Goal: Task Accomplishment & Management: Complete application form

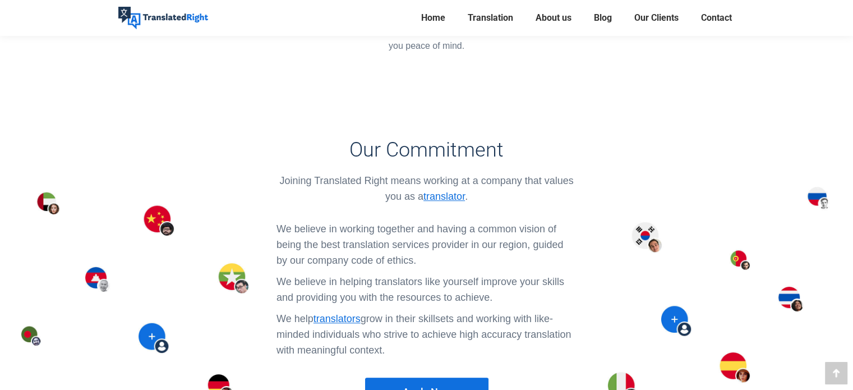
scroll to position [839, 0]
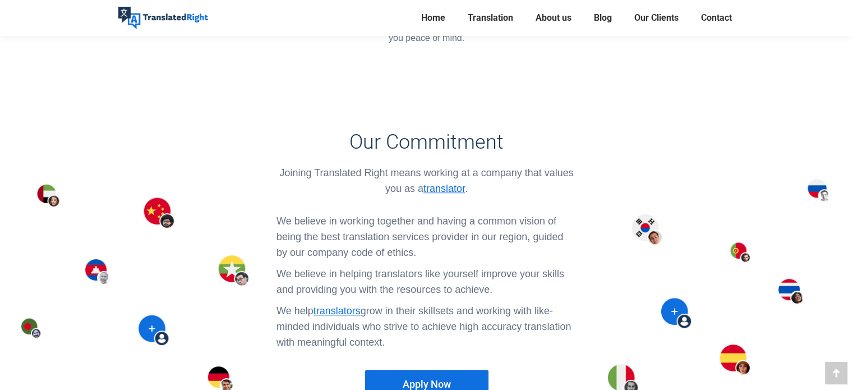
click at [417, 369] on link "Apply Now" at bounding box center [426, 383] width 123 height 29
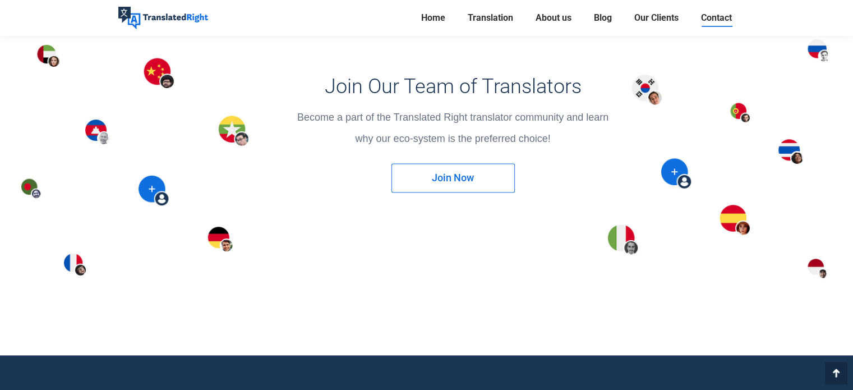
scroll to position [1500, 0]
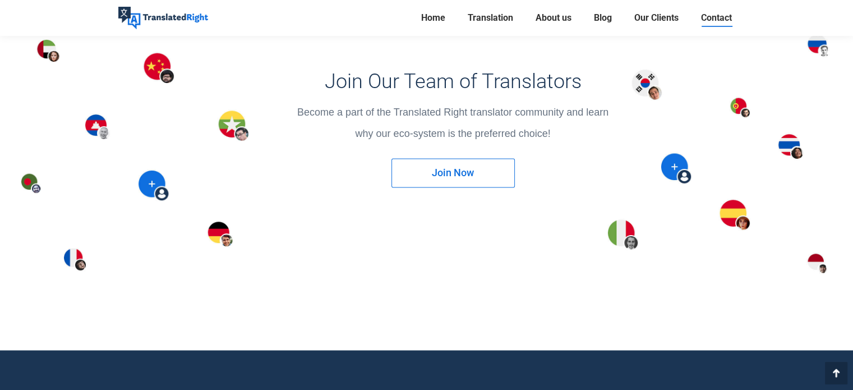
click at [451, 170] on span "Join Now" at bounding box center [453, 172] width 42 height 11
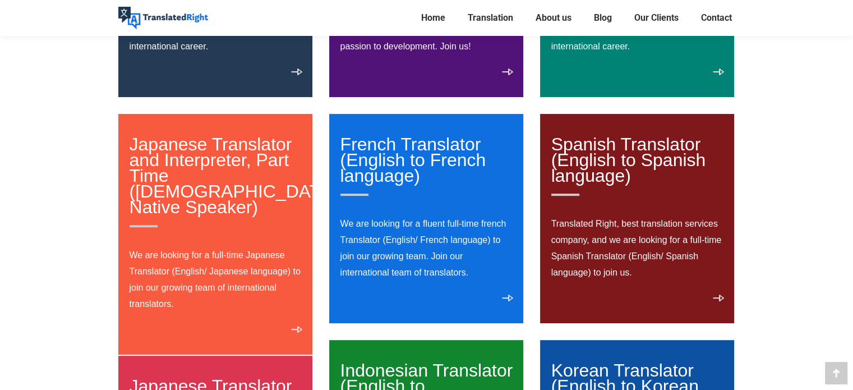
scroll to position [270, 0]
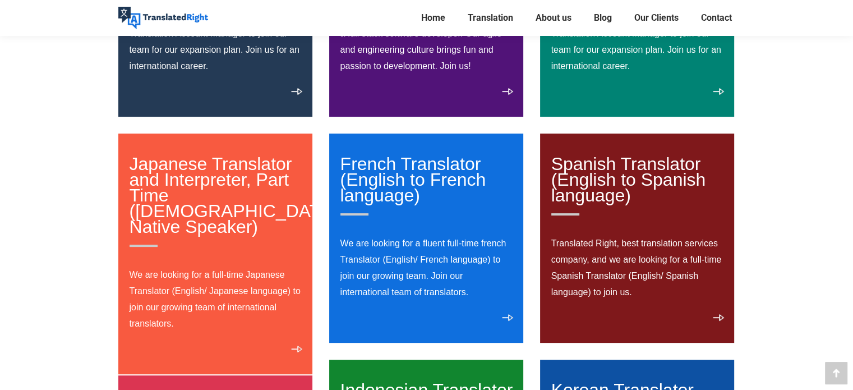
click at [603, 187] on link "Spanish Translator (English to Spanish language)" at bounding box center [637, 185] width 173 height 62
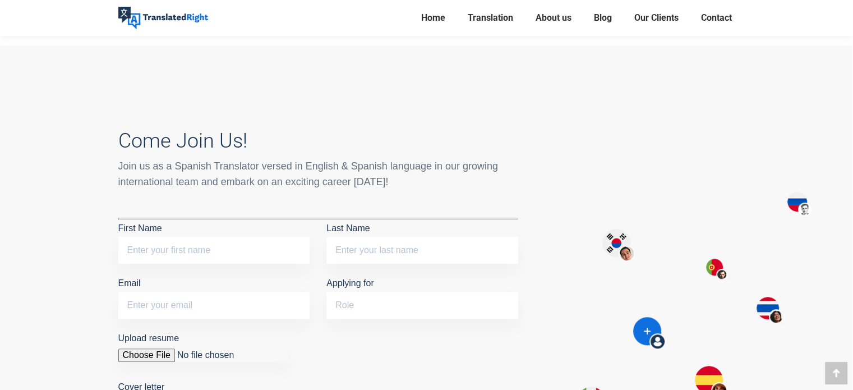
scroll to position [847, 0]
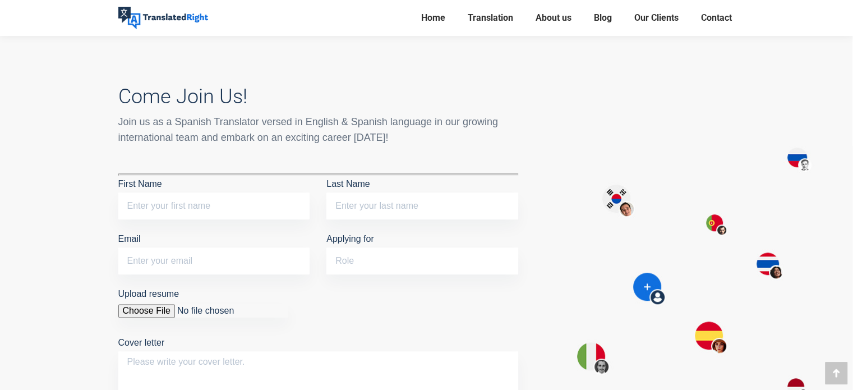
click at [530, 304] on div "Come Join Us! Join us as a Spanish Translator versed in English & Spanish langu…" at bounding box center [317, 277] width 433 height 440
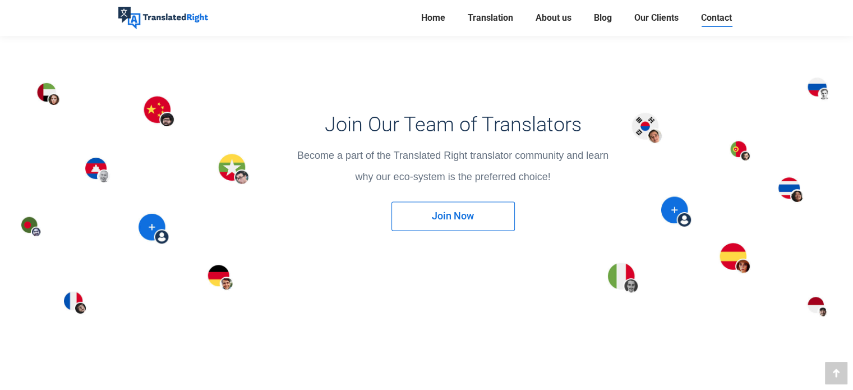
scroll to position [1458, 0]
click at [420, 209] on link "Join Now" at bounding box center [452, 215] width 123 height 29
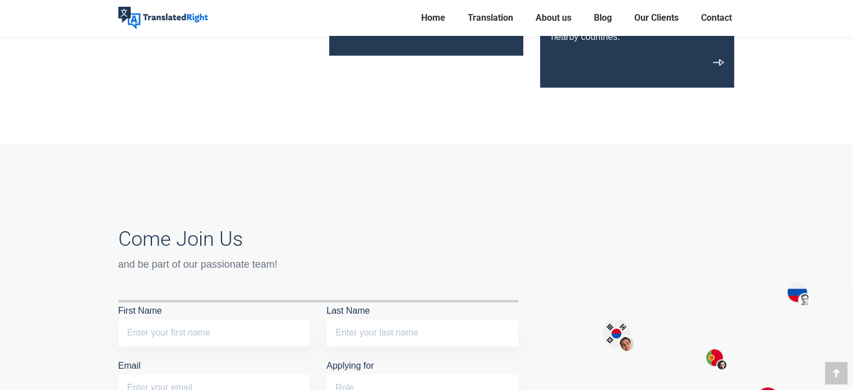
scroll to position [1177, 0]
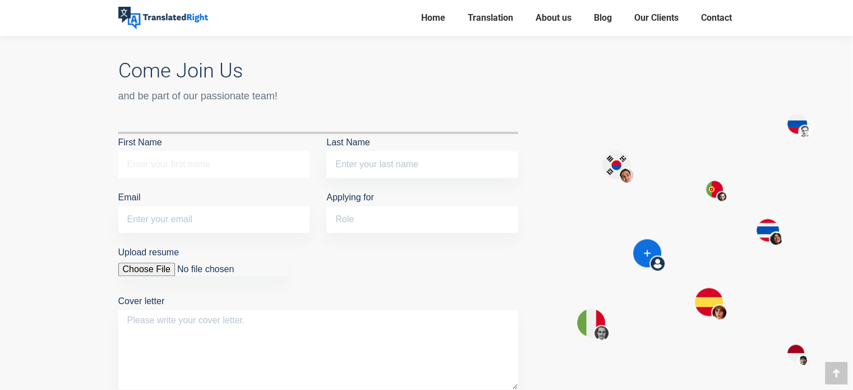
click at [205, 168] on input "First Name" at bounding box center [214, 164] width 192 height 27
type input "[PERSON_NAME]"
type input "[EMAIL_ADDRESS][DOMAIN_NAME]"
click at [380, 212] on input "Applying for" at bounding box center [422, 219] width 192 height 27
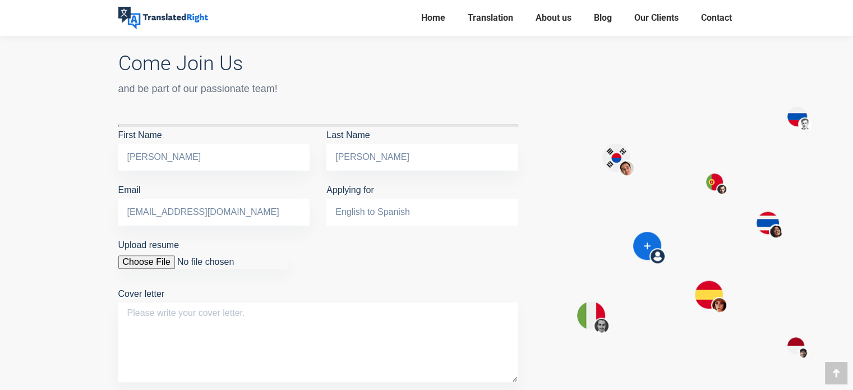
scroll to position [1233, 0]
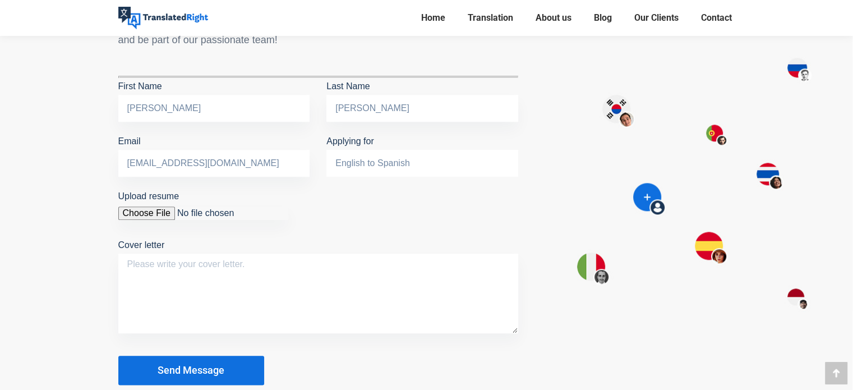
type input "English to Spanish"
click at [165, 213] on input "Upload resume" at bounding box center [203, 212] width 170 height 13
type input "C:\fakepath\CV_N [PERSON_NAME].jpg"
click at [234, 299] on textarea "Cover letter" at bounding box center [318, 293] width 400 height 80
paste textarea "Hello, I am from [DEMOGRAPHIC_DATA] where we are very influenced by Latin Ameri…"
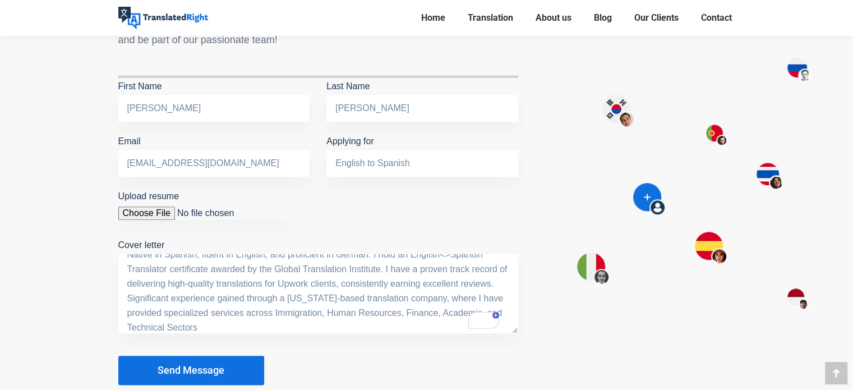
scroll to position [0, 0]
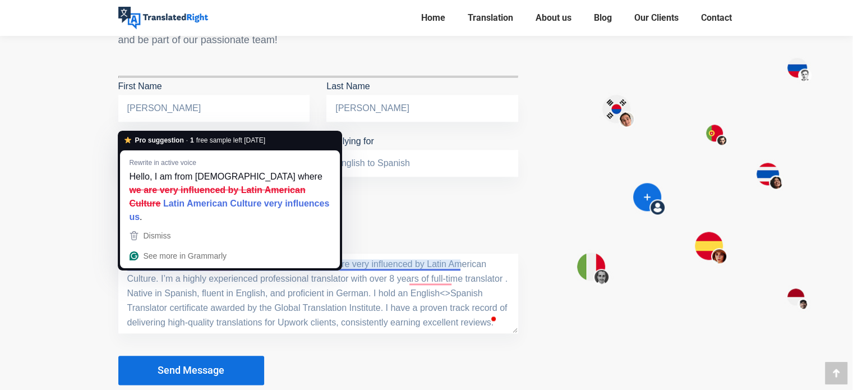
click at [151, 260] on textarea "Hello, I am from [DEMOGRAPHIC_DATA] where we are very influenced by Latin Ameri…" at bounding box center [318, 293] width 400 height 80
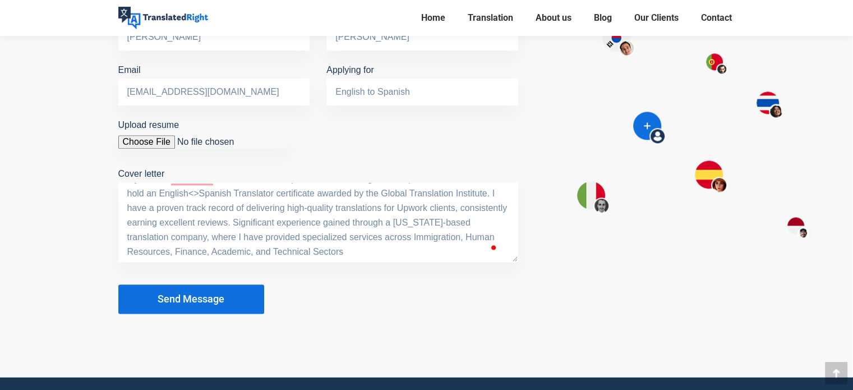
scroll to position [1402, 0]
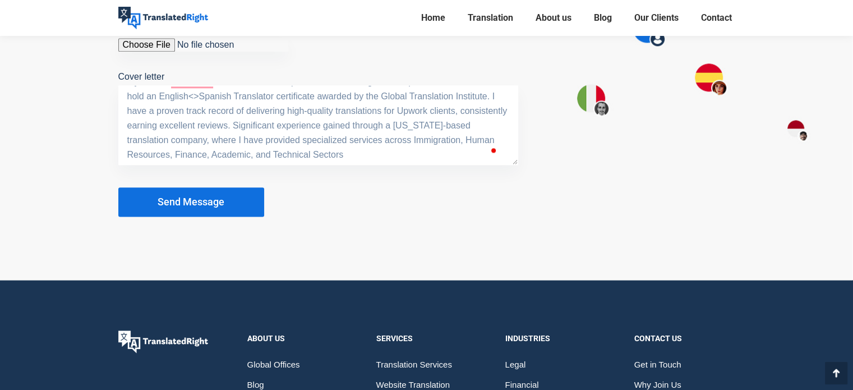
click at [381, 154] on textarea "Hello, My name is [PERSON_NAME]. I am from [DEMOGRAPHIC_DATA] where we are very…" at bounding box center [318, 125] width 400 height 80
type textarea "Hello, My name is [PERSON_NAME]. I am from [DEMOGRAPHIC_DATA] where we are very…"
click at [239, 223] on div "Come Join Us and be part of our passionate team! First Name [PERSON_NAME] Last …" at bounding box center [317, 19] width 433 height 424
click at [232, 207] on button "Send Message" at bounding box center [191, 201] width 146 height 29
click at [194, 197] on span "Send Message" at bounding box center [191, 201] width 67 height 11
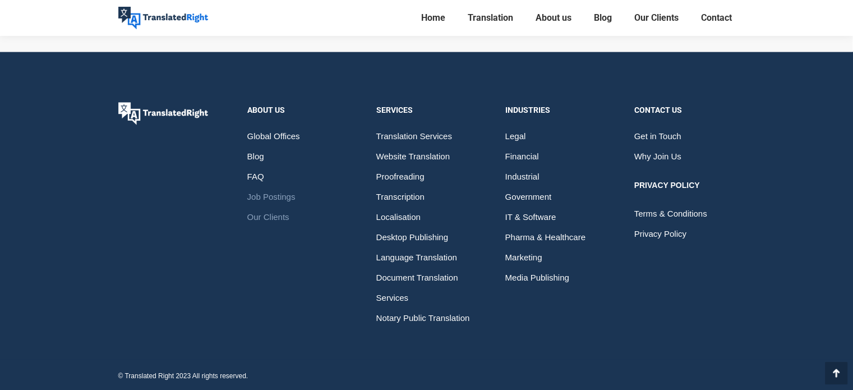
scroll to position [0, 0]
